Goal: Communication & Community: Answer question/provide support

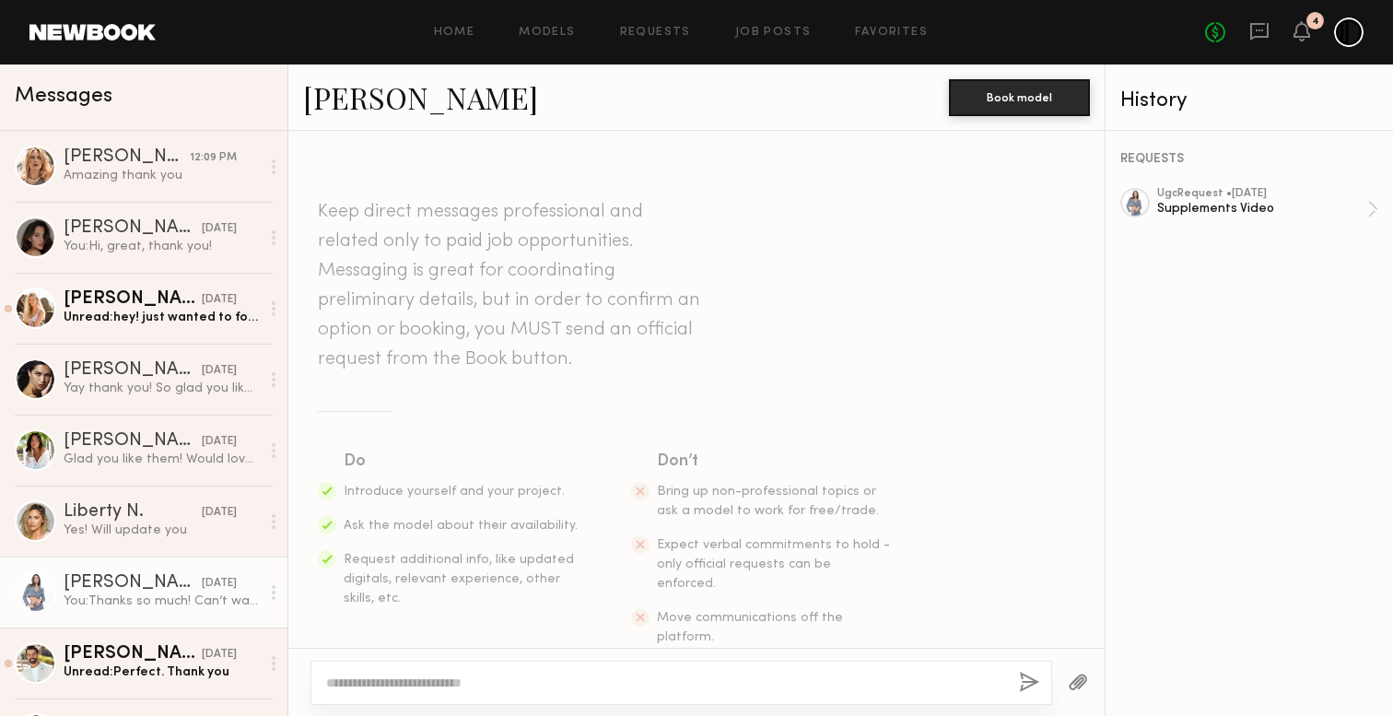
scroll to position [2222, 0]
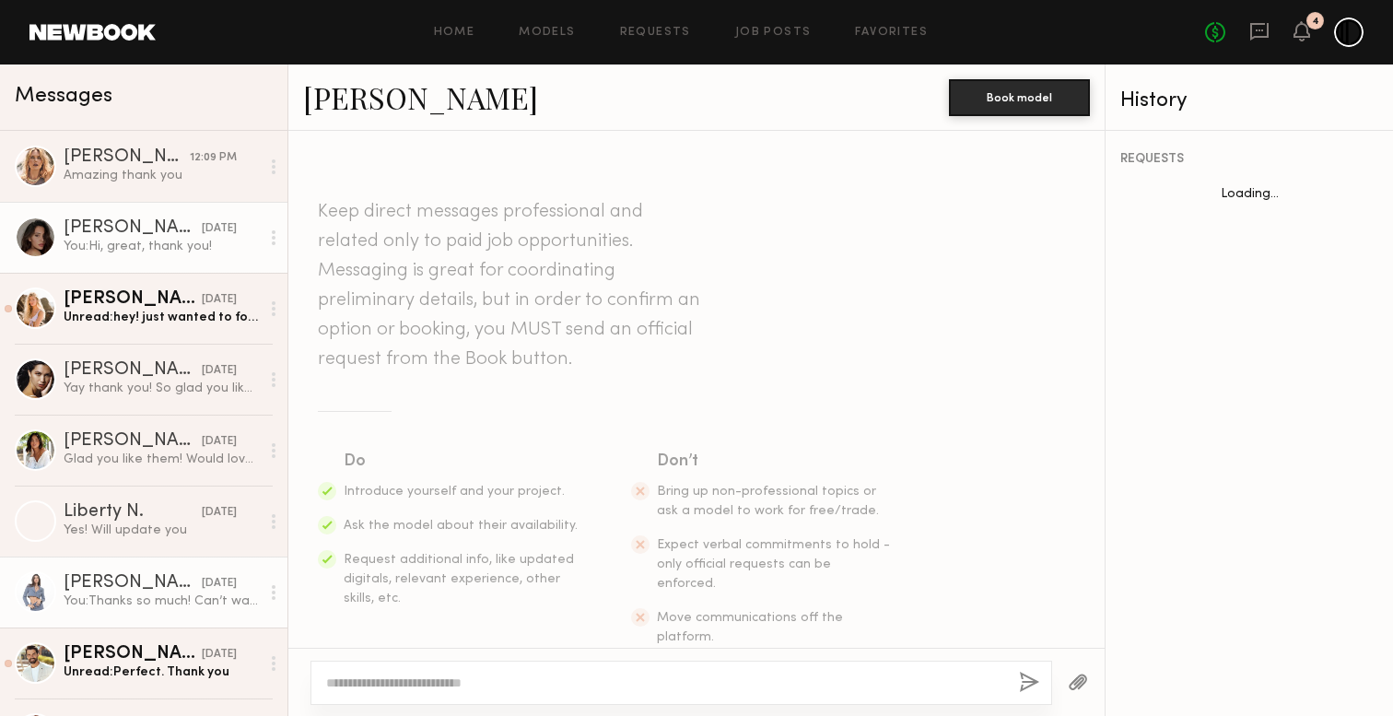
scroll to position [2222, 0]
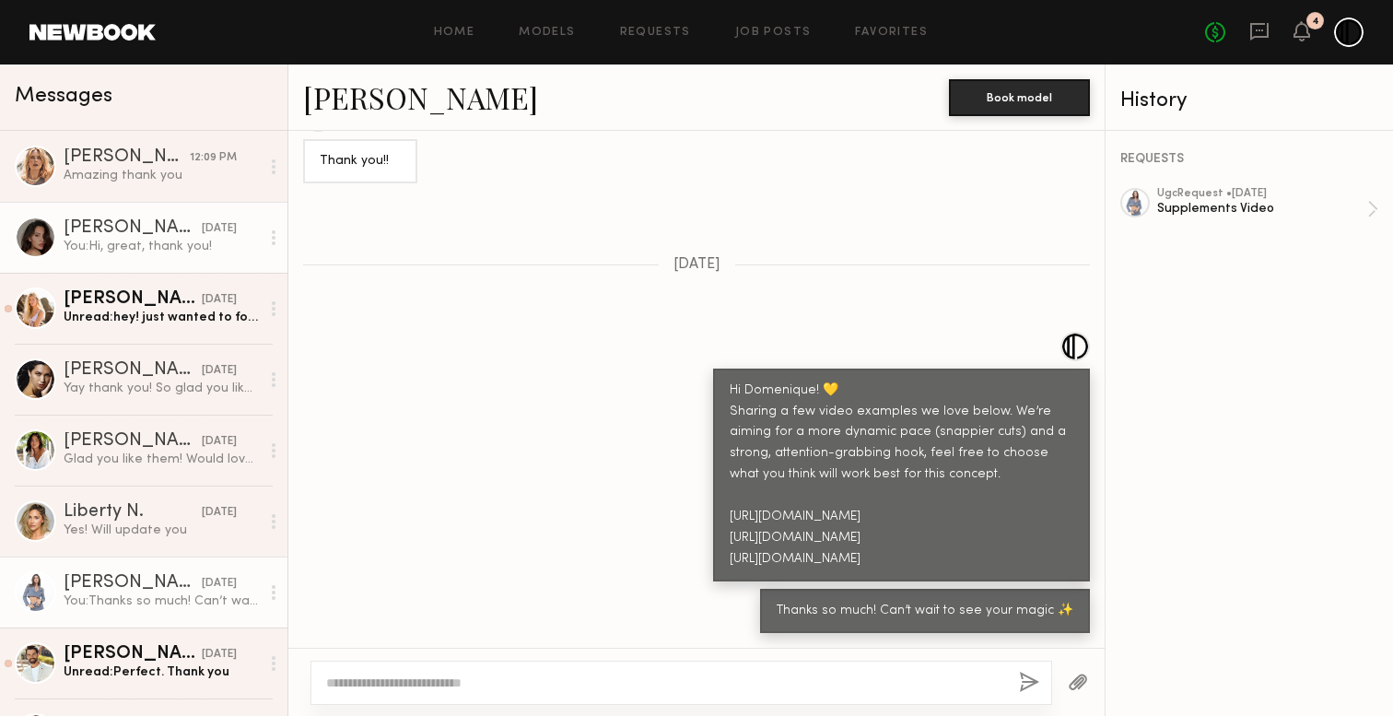
click at [182, 236] on div "Briane J." at bounding box center [133, 228] width 138 height 18
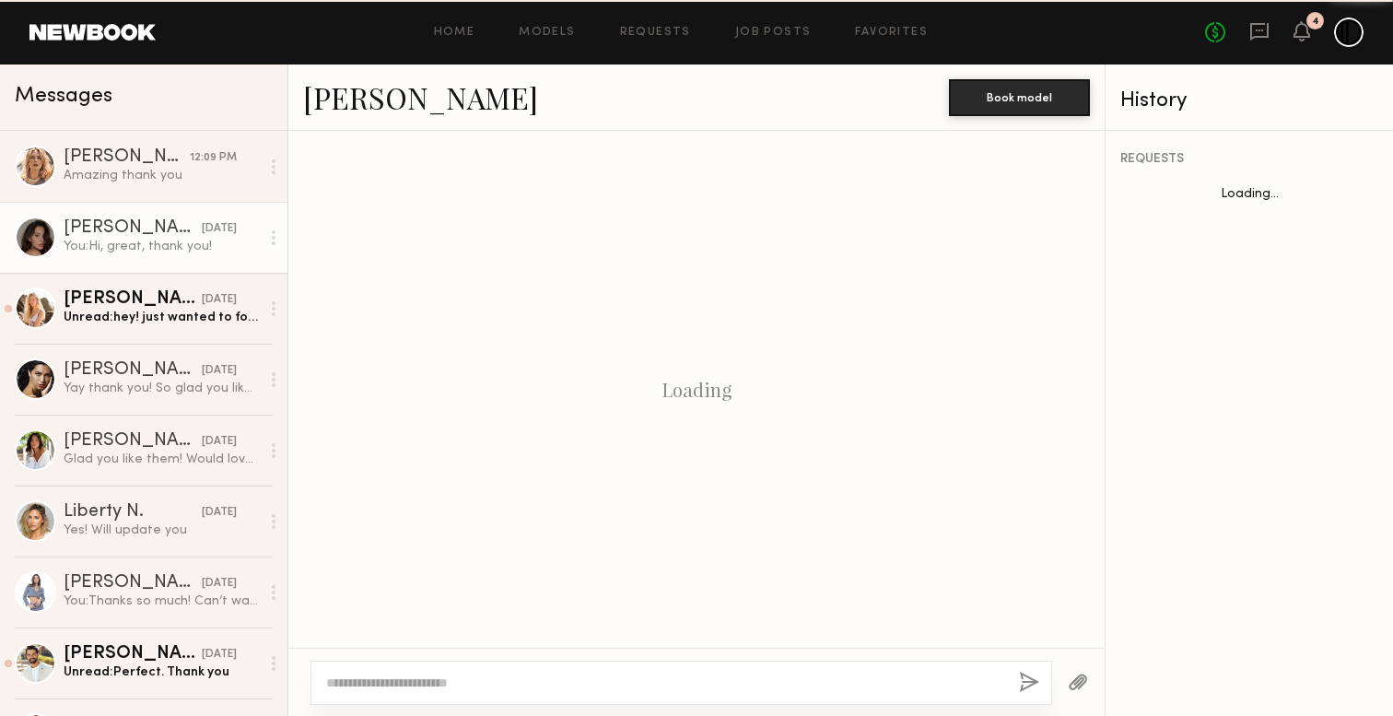
scroll to position [2682, 0]
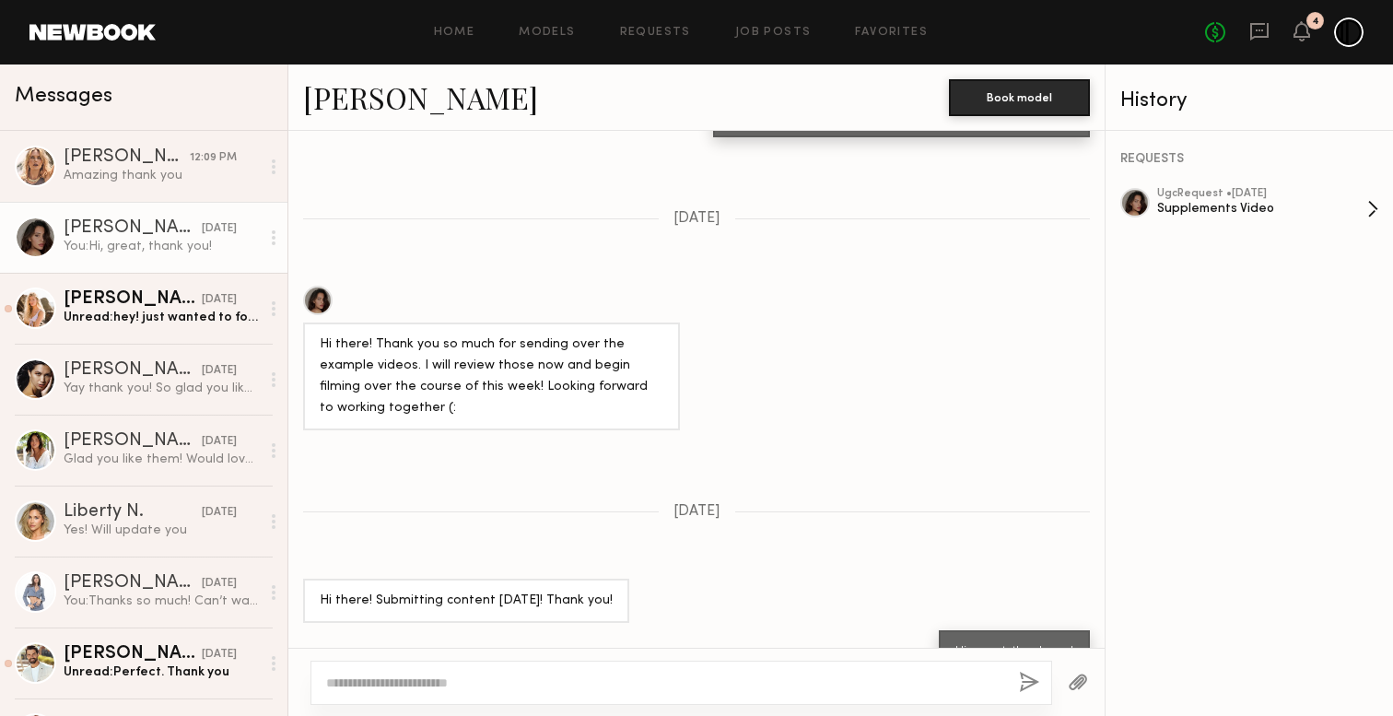
click at [1263, 225] on div "ugc Request • 08/29/2025 Supplements Video" at bounding box center [1263, 209] width 210 height 42
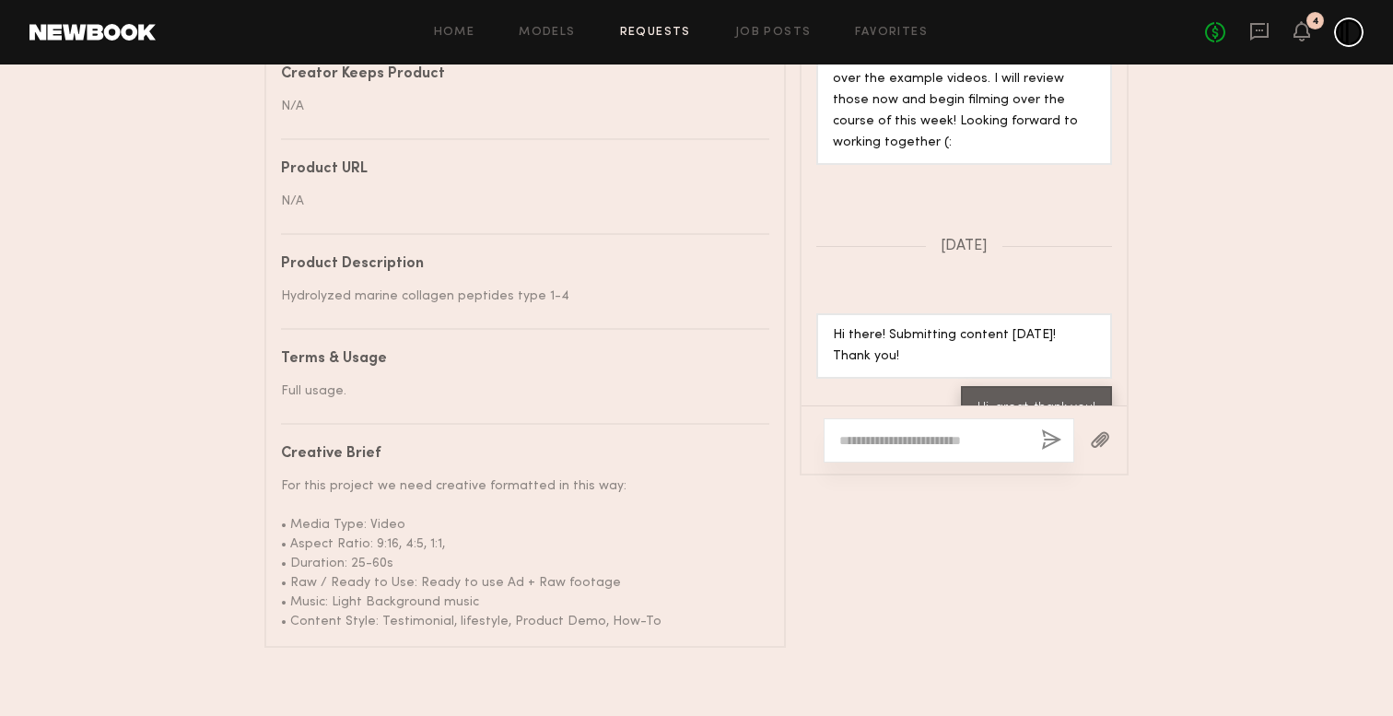
scroll to position [1053, 0]
